Goal: Task Accomplishment & Management: Use online tool/utility

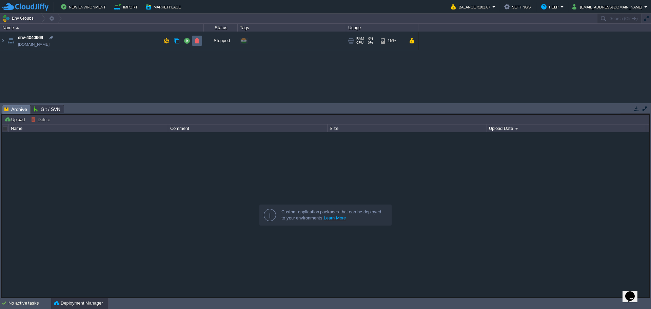
click at [195, 43] on button "button" at bounding box center [197, 41] width 6 height 6
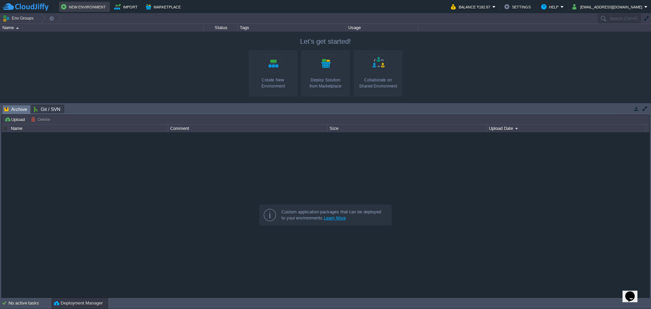
click at [77, 7] on button "New Environment" at bounding box center [84, 7] width 47 height 8
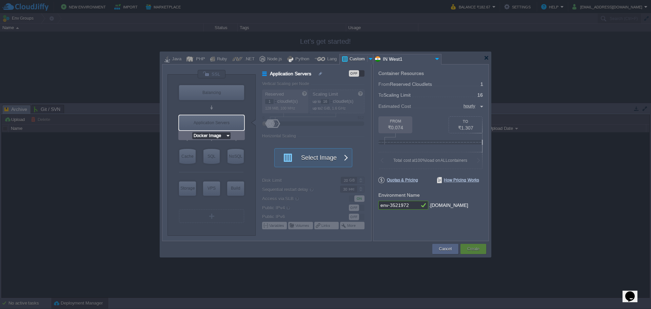
click at [210, 137] on input "Docker Image" at bounding box center [208, 135] width 33 height 7
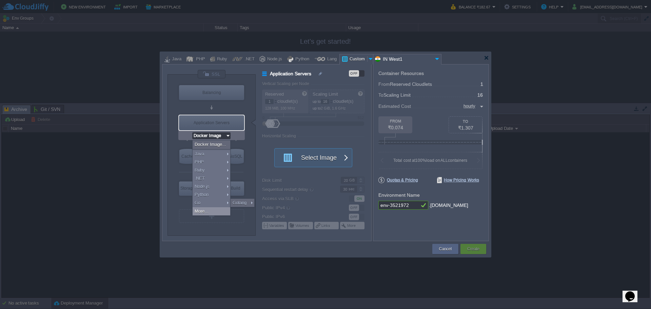
click at [209, 211] on div "More..." at bounding box center [212, 211] width 38 height 8
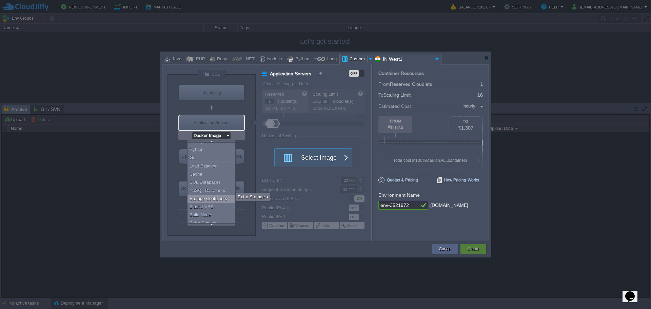
scroll to position [47, 0]
click at [211, 205] on div "Elastic VPS" at bounding box center [213, 205] width 50 height 8
type input "Elastic VPS"
type input "4"
type input "AlmaLinux 9.6"
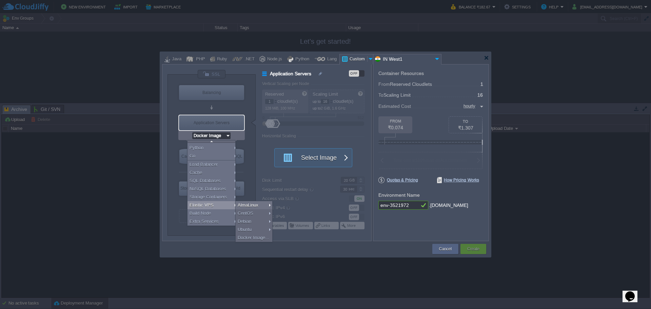
type input "9.6"
type input "Stateful"
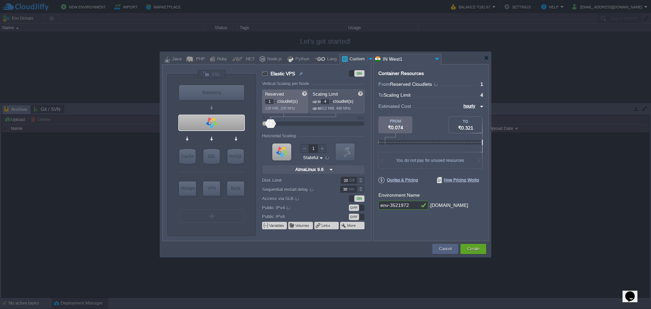
scroll to position [0, 0]
type input "AlmaLinux 9.6"
click at [228, 136] on img at bounding box center [228, 135] width 5 height 7
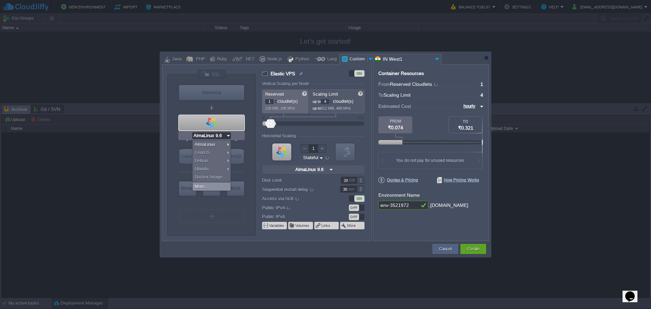
click at [211, 183] on div "More..." at bounding box center [212, 186] width 38 height 8
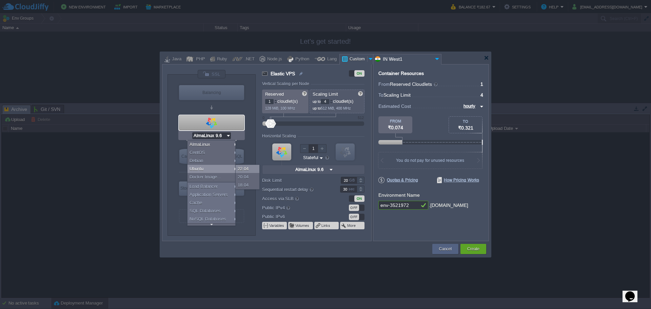
click at [246, 169] on div "22.04" at bounding box center [248, 169] width 24 height 8
type input "Ubuntu 22.04"
type input "22.04"
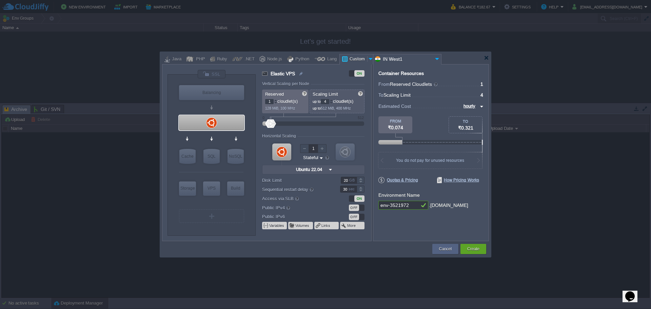
type input "Ubuntu 22.04"
click at [481, 251] on div "Create" at bounding box center [474, 249] width 16 height 10
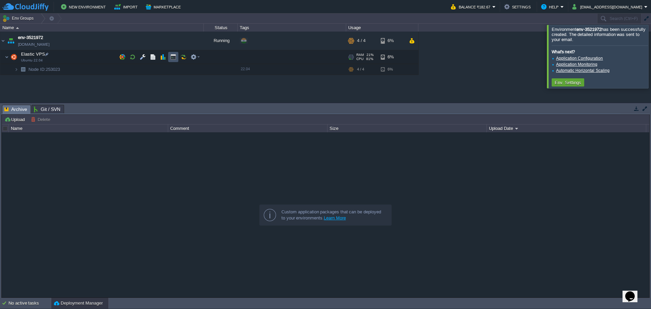
click at [172, 57] on button "button" at bounding box center [173, 57] width 6 height 6
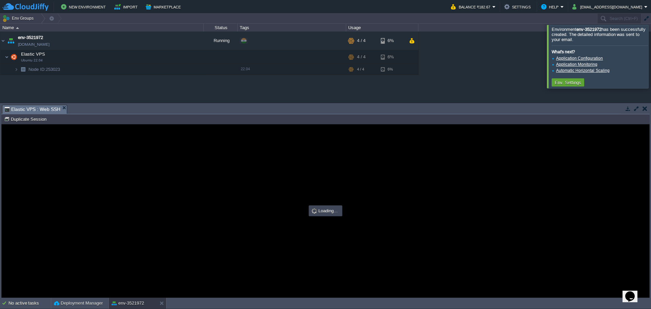
type input "#000000"
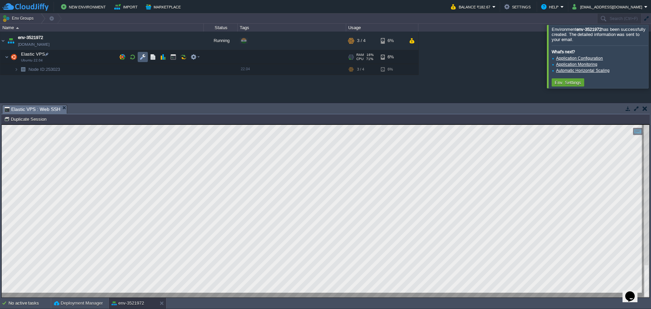
click at [141, 58] on button "button" at bounding box center [143, 57] width 6 height 6
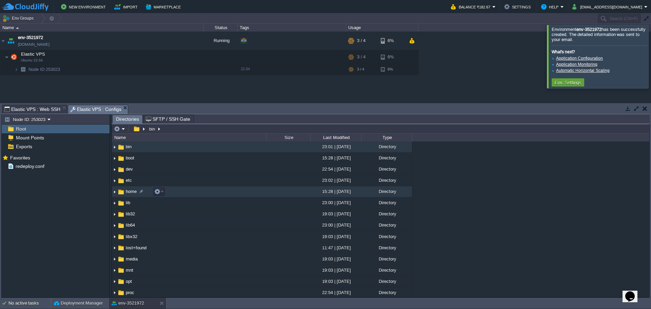
click at [129, 191] on span "home" at bounding box center [131, 192] width 13 height 6
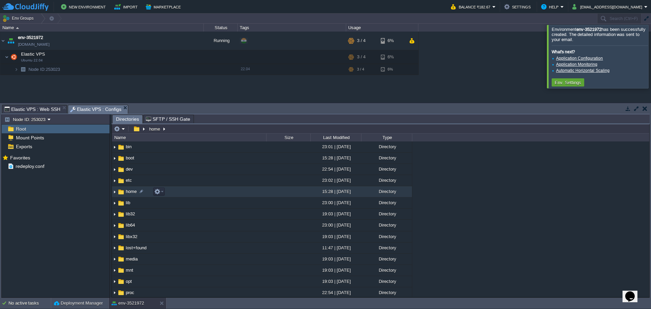
click at [129, 191] on span "home" at bounding box center [131, 192] width 13 height 6
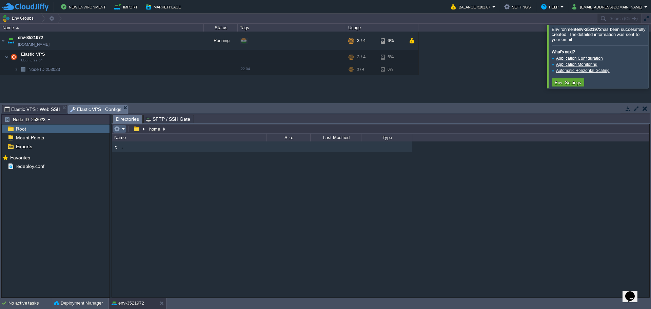
click at [122, 131] on em at bounding box center [119, 129] width 11 height 6
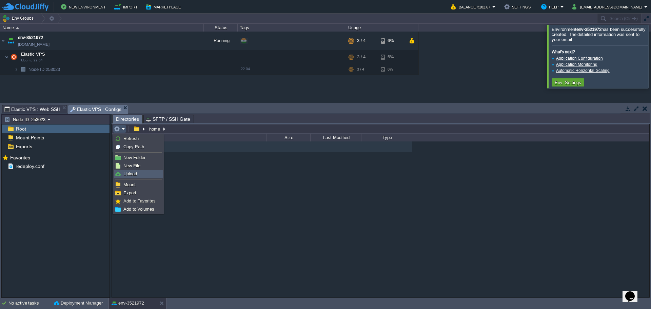
click at [131, 176] on span "Upload" at bounding box center [130, 173] width 14 height 5
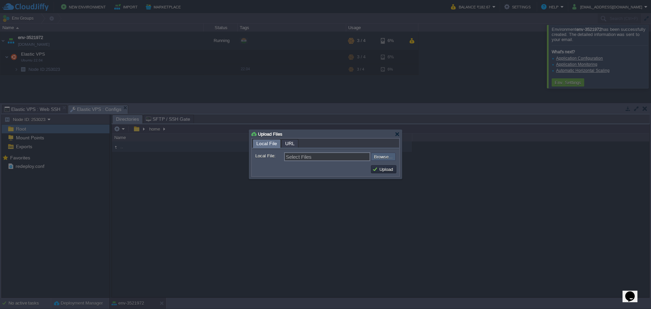
click at [385, 159] on input "file" at bounding box center [353, 157] width 86 height 8
type input "C:\fakepath\google-chrome-stable_current_amd64.deb"
type input "google-chrome-stable_current_amd64.deb"
click at [387, 168] on button "Upload" at bounding box center [383, 169] width 23 height 6
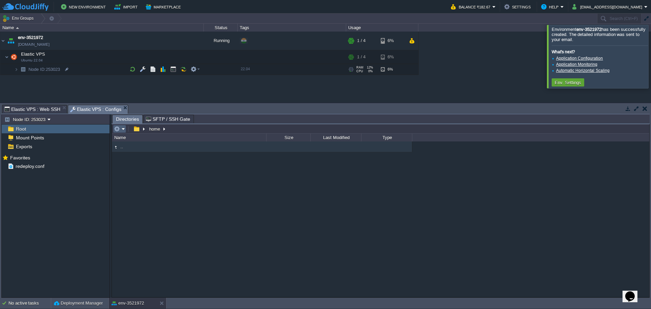
click at [122, 131] on em at bounding box center [119, 129] width 11 height 6
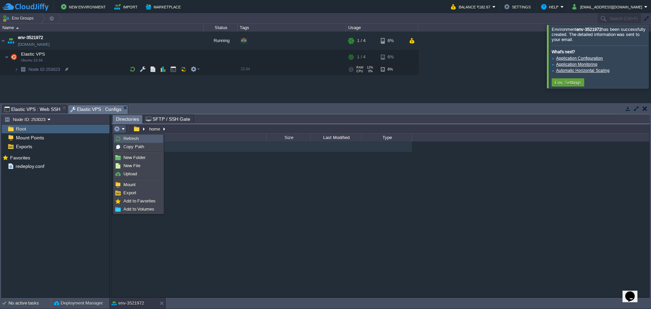
click at [125, 139] on span "Refresh" at bounding box center [130, 138] width 15 height 5
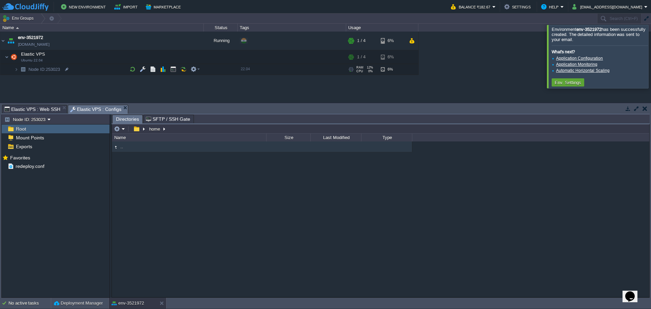
click at [243, 198] on div ".." at bounding box center [381, 218] width 538 height 155
click at [123, 132] on em at bounding box center [119, 129] width 11 height 6
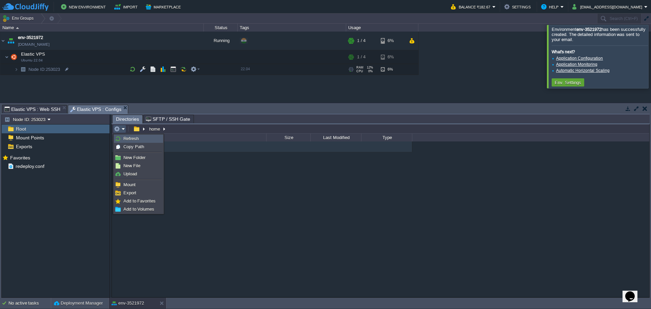
click at [128, 138] on span "Refresh" at bounding box center [130, 138] width 15 height 5
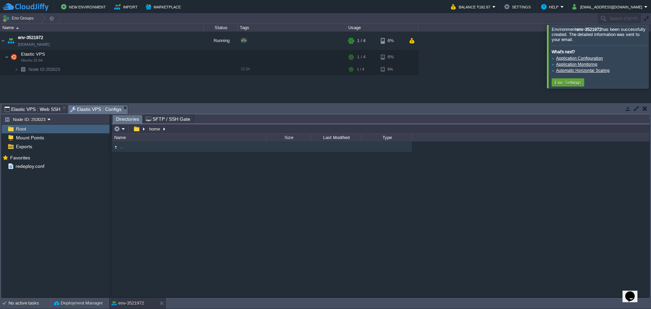
click at [18, 108] on span "Elastic VPS : Web SSH" at bounding box center [32, 109] width 56 height 8
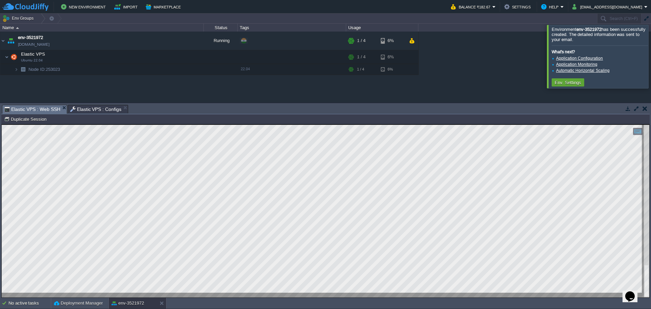
click at [84, 106] on span "Elastic VPS : Configs" at bounding box center [96, 109] width 52 height 8
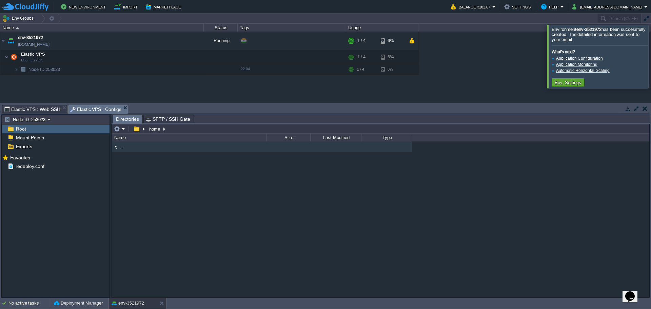
click at [149, 183] on div ".." at bounding box center [381, 218] width 538 height 155
click at [133, 128] on button "button" at bounding box center [137, 129] width 10 height 6
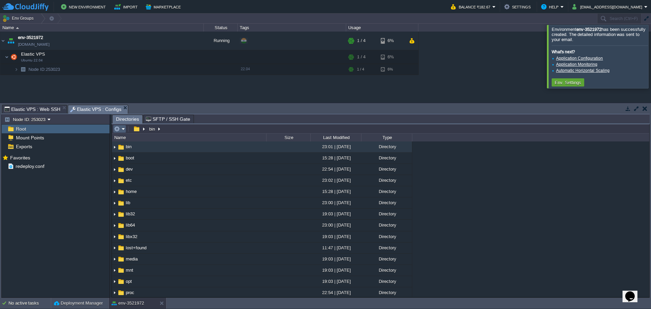
click at [119, 128] on button "button" at bounding box center [117, 129] width 6 height 6
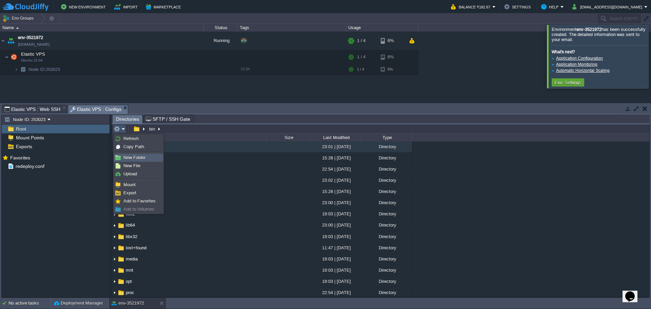
click at [135, 156] on span "New Folder" at bounding box center [134, 157] width 22 height 5
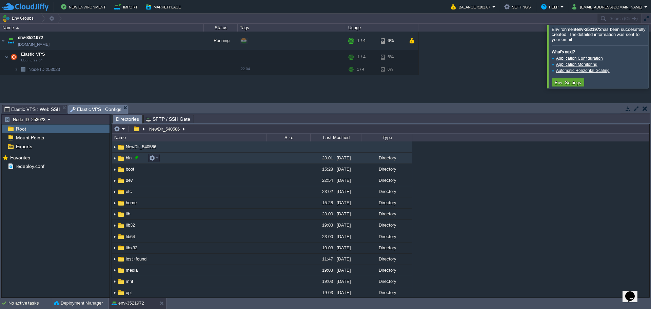
scroll to position [0, 0]
type input "chromedriver-linux64"
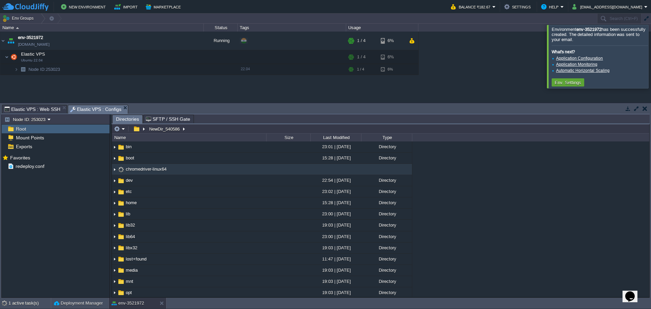
click at [186, 168] on td "chromedriver-linux64" at bounding box center [189, 169] width 154 height 11
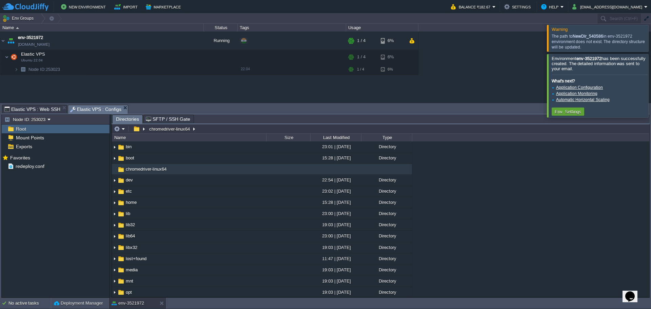
click at [37, 110] on span "Elastic VPS : Web SSH" at bounding box center [32, 109] width 56 height 8
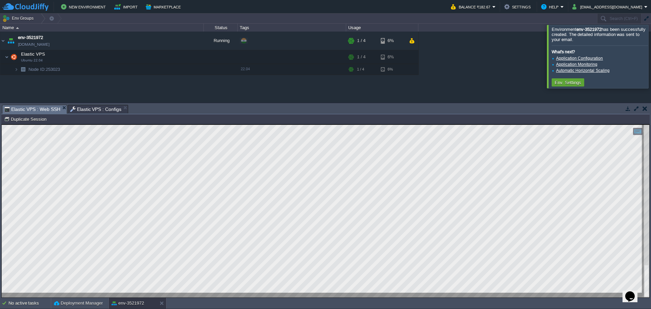
click at [75, 109] on span "Elastic VPS : Configs" at bounding box center [96, 109] width 52 height 8
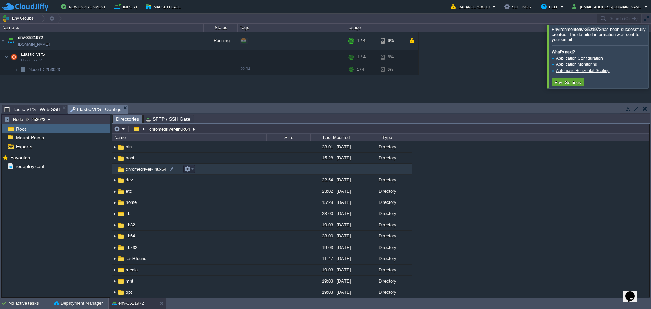
click at [138, 171] on span "chromedriver-linux64" at bounding box center [146, 169] width 43 height 6
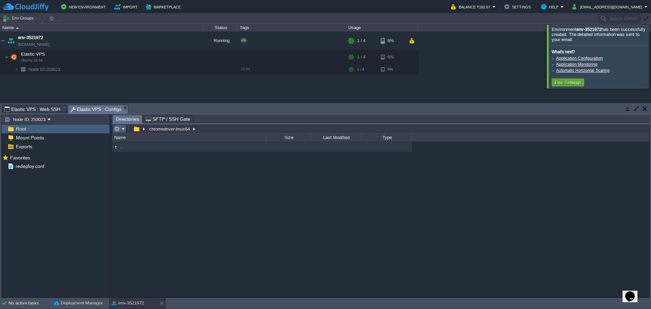
click at [123, 130] on em at bounding box center [119, 129] width 11 height 6
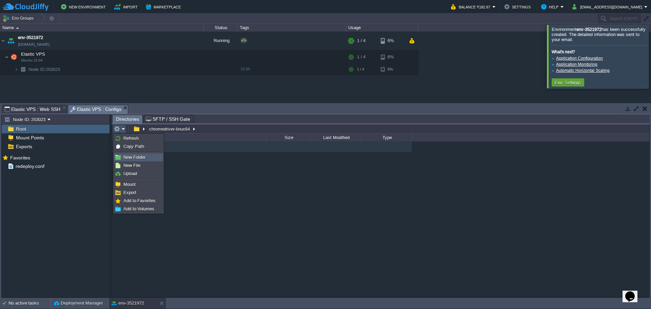
click at [135, 159] on span "New Folder" at bounding box center [134, 157] width 22 height 5
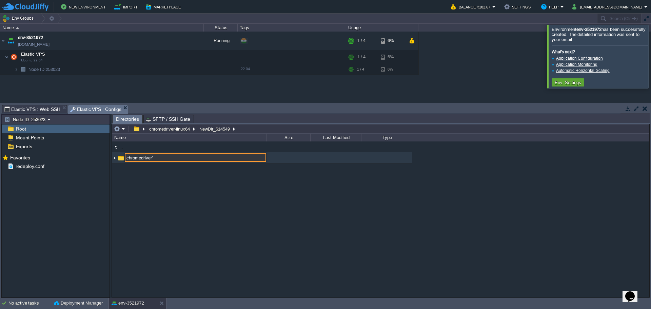
type input "chromedriver'"
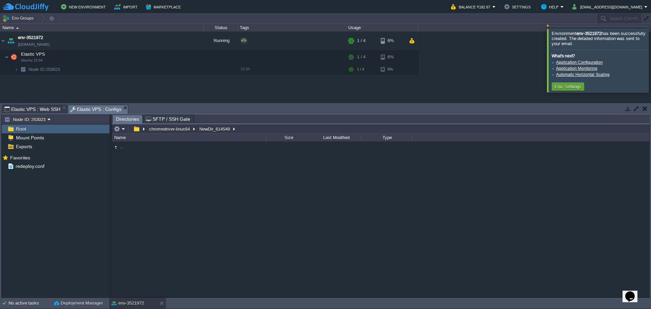
click at [34, 109] on span "Elastic VPS : Web SSH" at bounding box center [32, 109] width 56 height 8
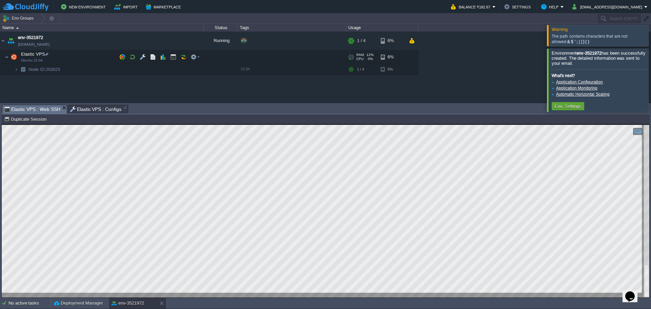
click at [2, 124] on html "Copy: Ctrl + Shift + C Paste: Ctrl + V Settings: Ctrl + Shift + Alt 0" at bounding box center [326, 124] width 648 height 0
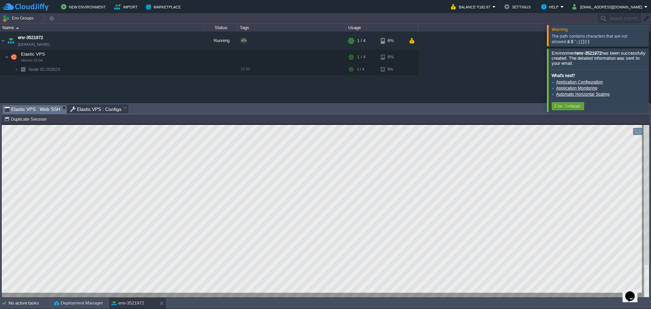
click at [2, 124] on html "Copy: Ctrl + Shift + C Paste: Ctrl + V Settings: Ctrl + Shift + Alt 0" at bounding box center [326, 124] width 648 height 0
